Goal: Transaction & Acquisition: Obtain resource

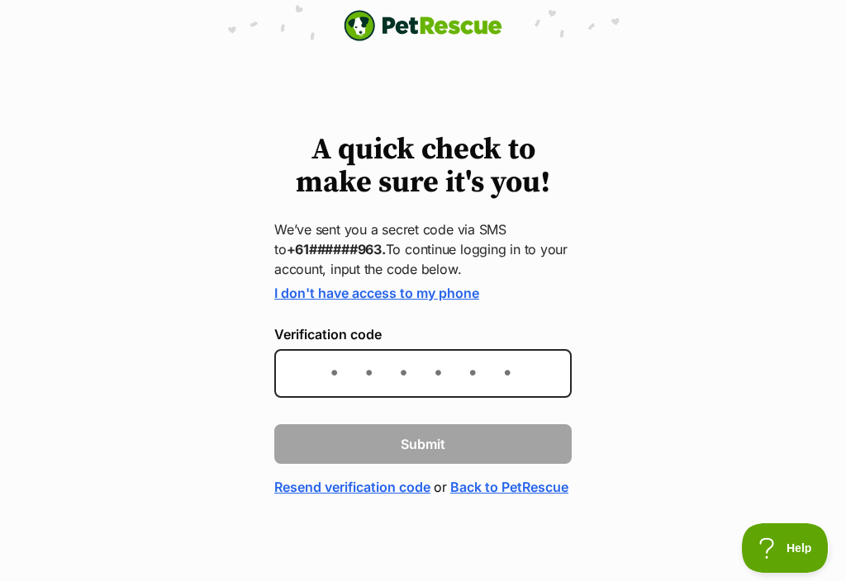
click at [433, 377] on input "Verification code" at bounding box center [422, 373] width 297 height 49
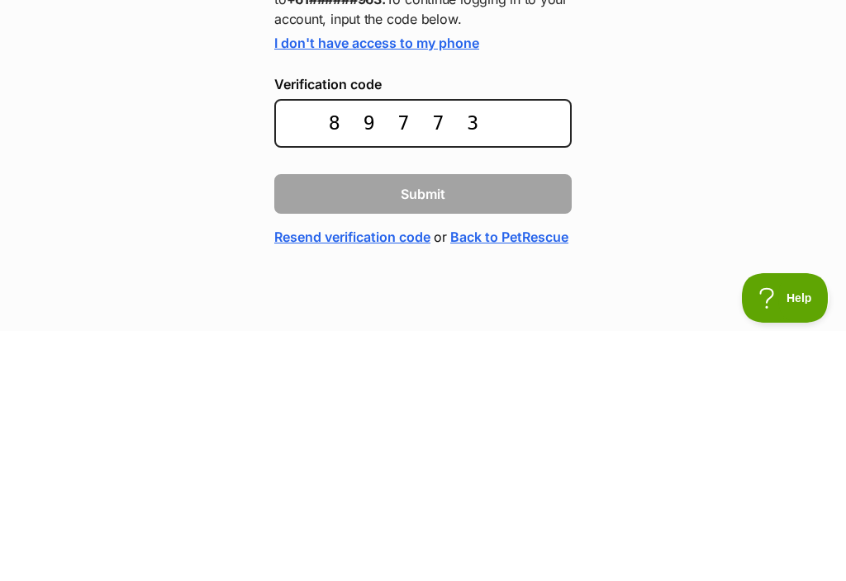
type input "897738"
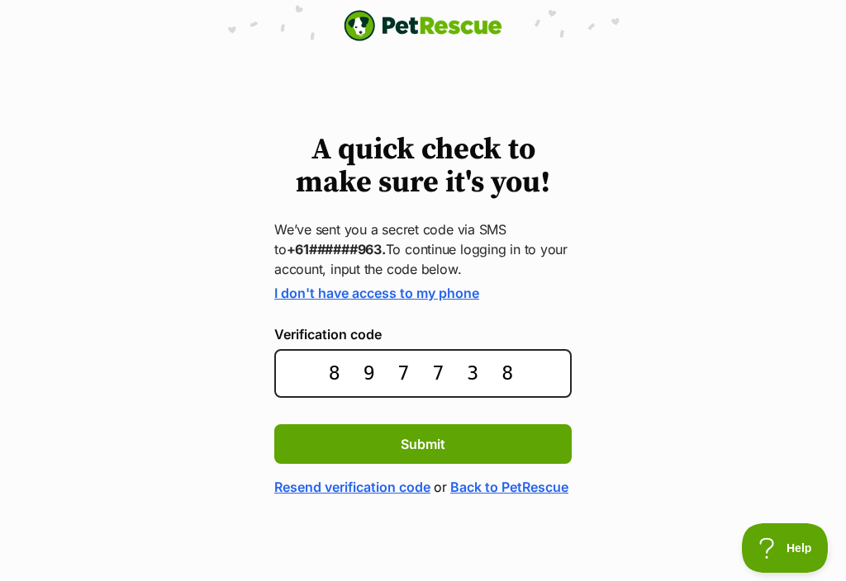
click at [519, 425] on button "Submit" at bounding box center [422, 445] width 297 height 40
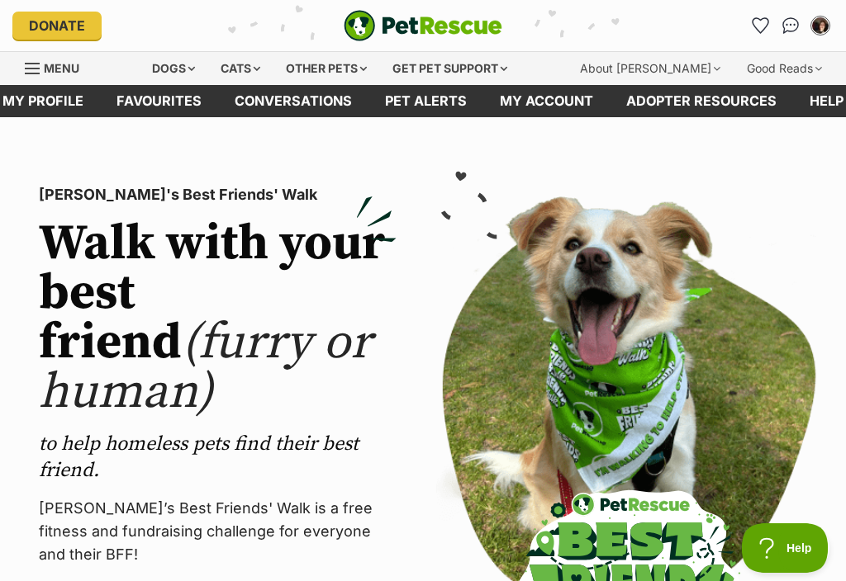
click at [753, 25] on icon "Favourites" at bounding box center [760, 25] width 17 height 17
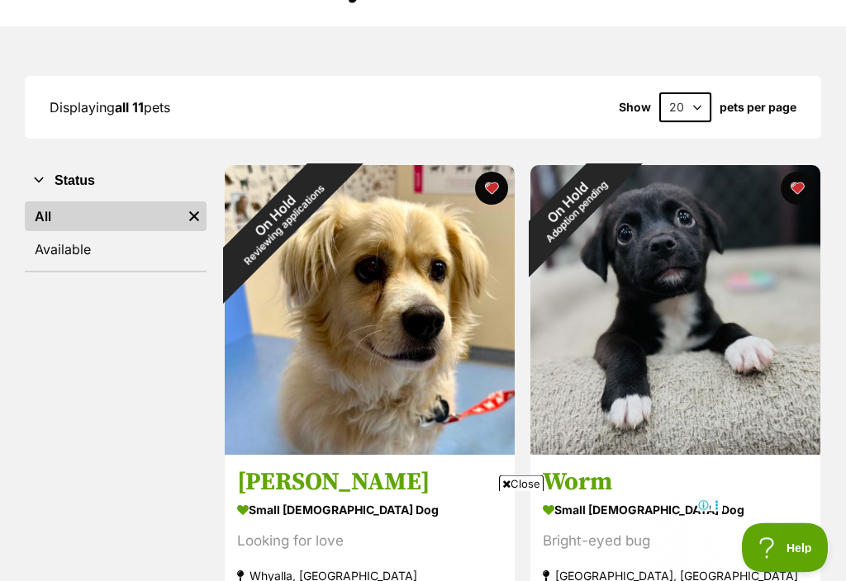
scroll to position [173, 0]
click at [334, 183] on div "On Hold Reviewing applications" at bounding box center [279, 219] width 109 height 109
click at [509, 182] on img at bounding box center [370, 310] width 290 height 290
click at [490, 182] on button "favourite" at bounding box center [491, 188] width 33 height 33
